Goal: Task Accomplishment & Management: Use online tool/utility

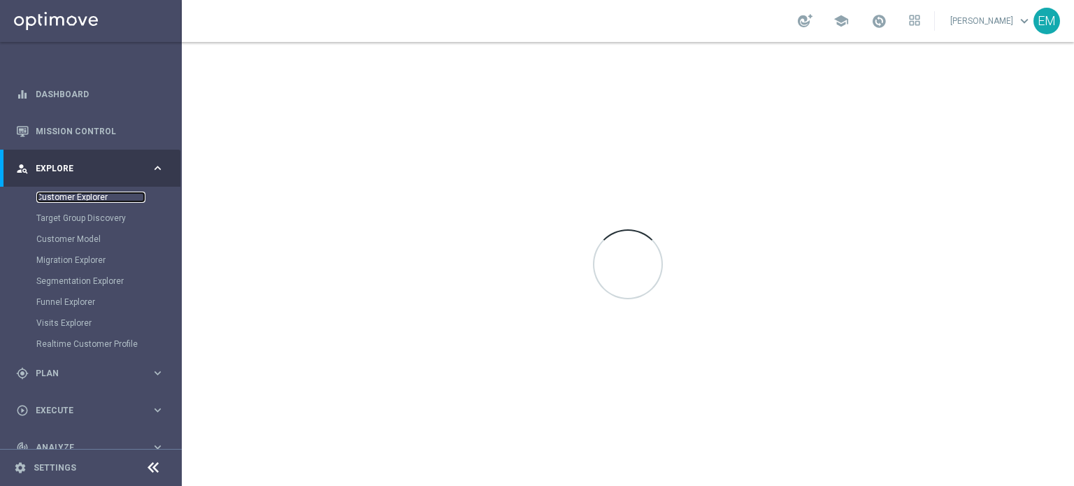
click at [85, 193] on link "Customer Explorer" at bounding box center [90, 197] width 109 height 11
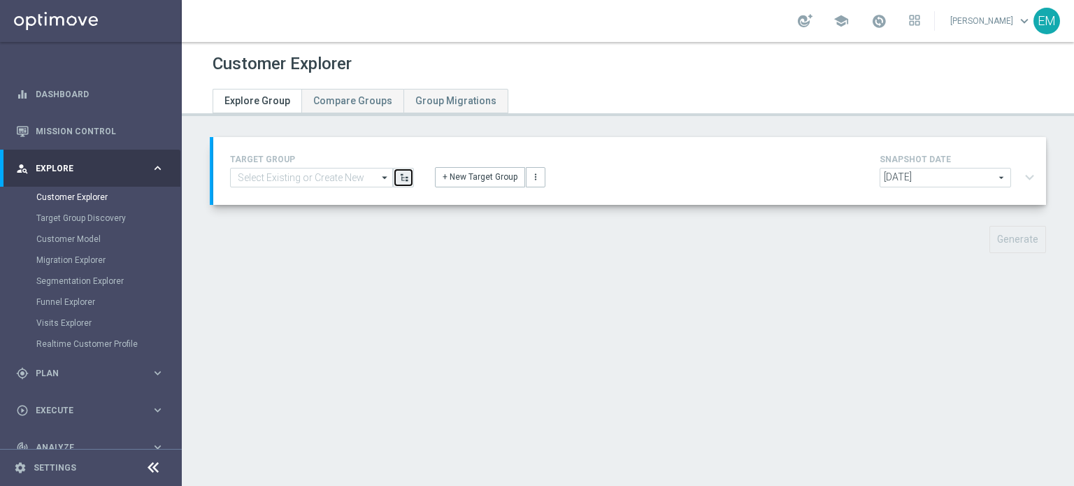
click at [399, 173] on icon "button" at bounding box center [404, 178] width 10 height 10
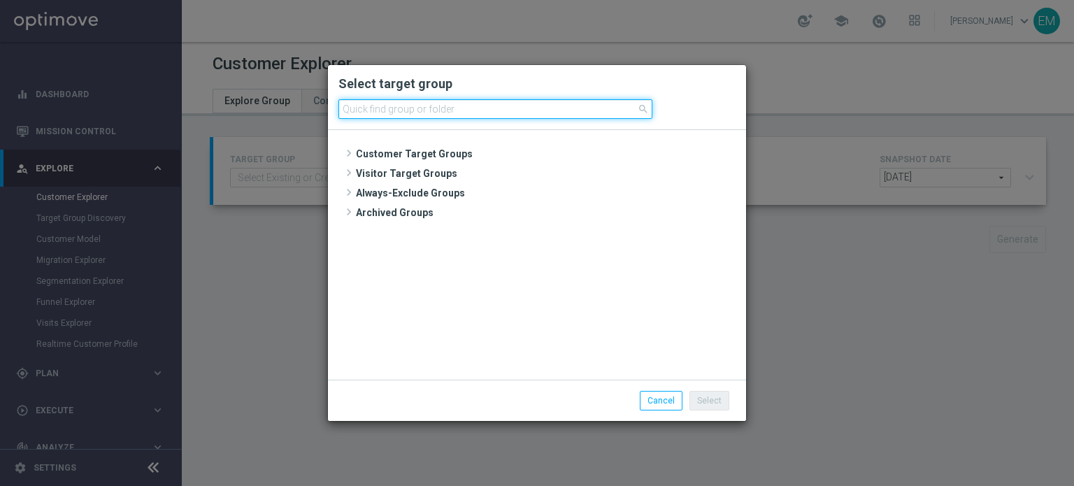
click at [466, 111] on input at bounding box center [495, 109] width 314 height 20
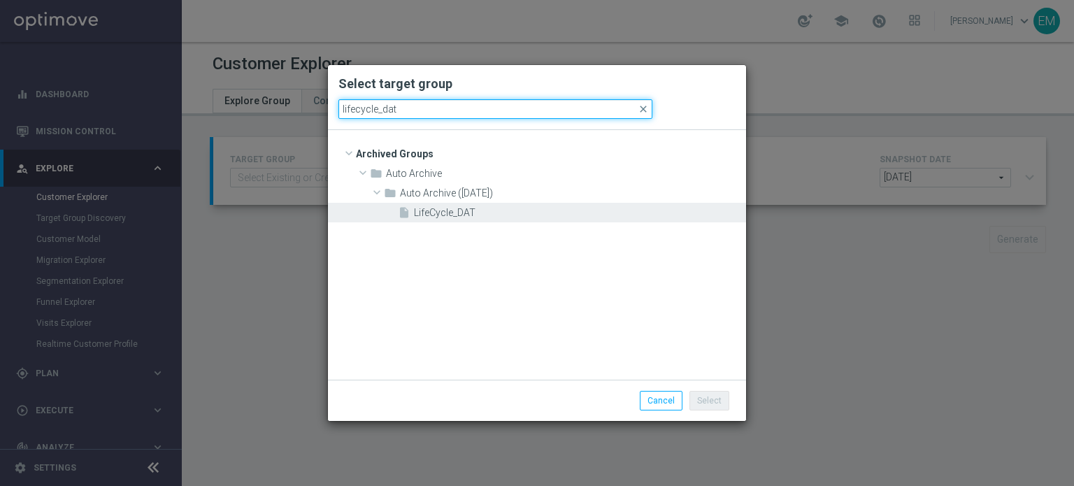
type input "lifecycle_dat"
click at [452, 206] on div "insert_drive_file LifeCycle_DAT" at bounding box center [570, 213] width 345 height 20
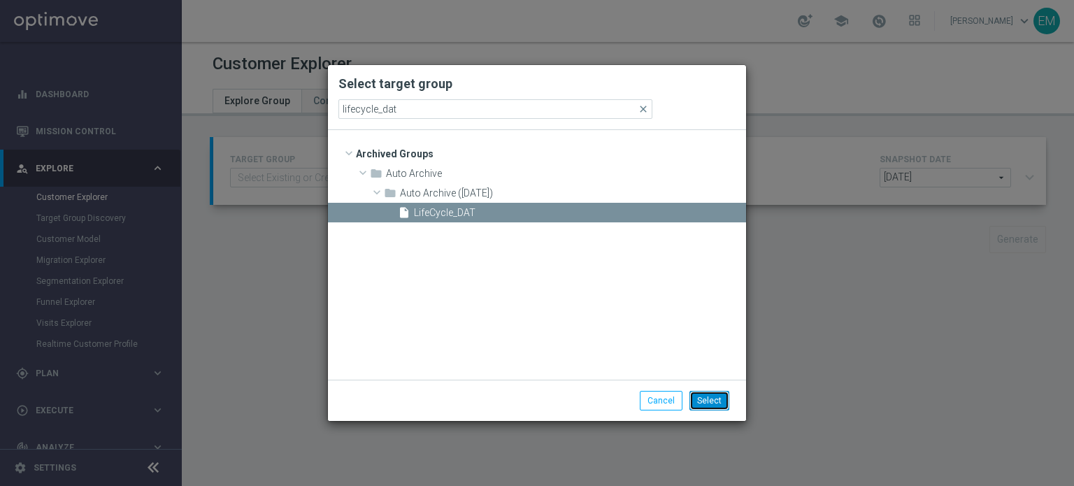
click at [711, 402] on button "Select" at bounding box center [709, 401] width 40 height 20
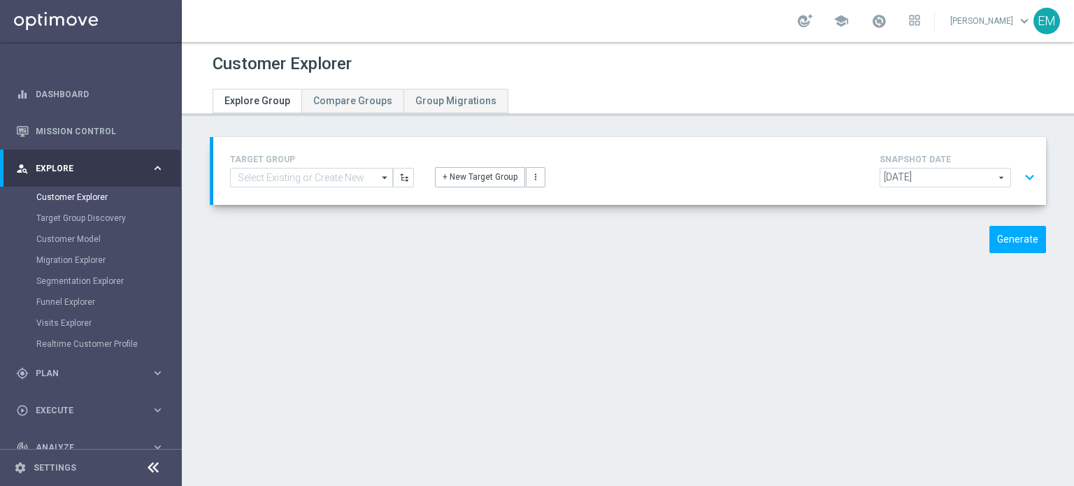
click at [991, 182] on span "2025-08-10" at bounding box center [945, 177] width 130 height 18
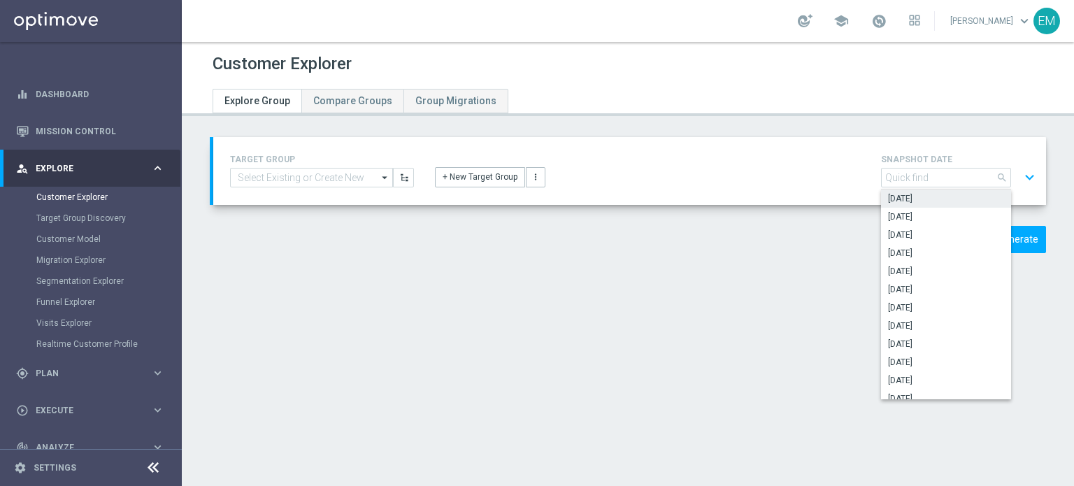
click at [996, 176] on span "search" at bounding box center [1001, 177] width 11 height 11
